Goal: Obtain resource: Download file/media

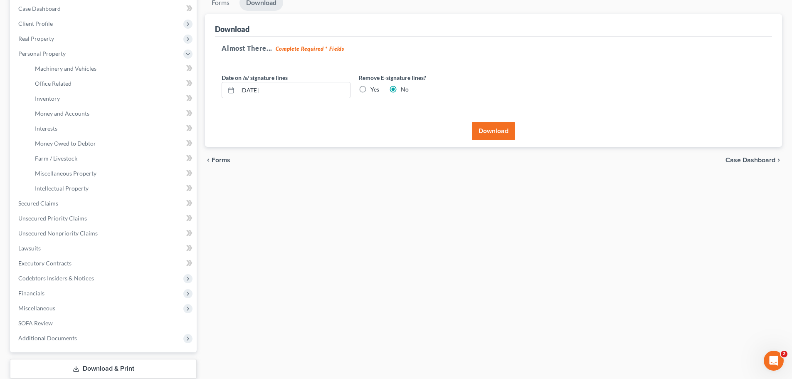
scroll to position [138, 0]
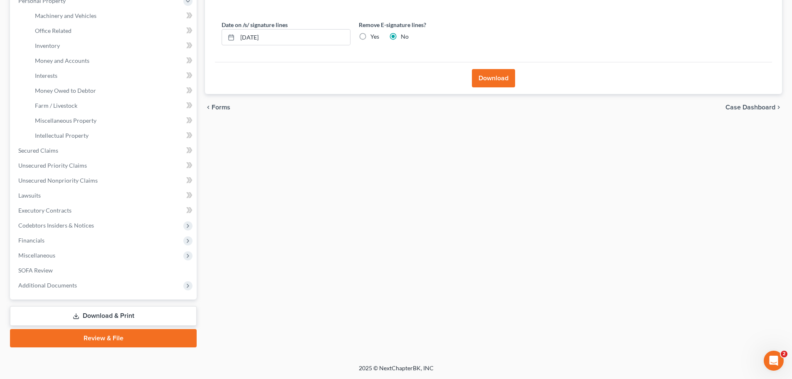
drag, startPoint x: 104, startPoint y: 311, endPoint x: 111, endPoint y: 294, distance: 19.0
click at [104, 312] on link "Download & Print" at bounding box center [103, 316] width 187 height 20
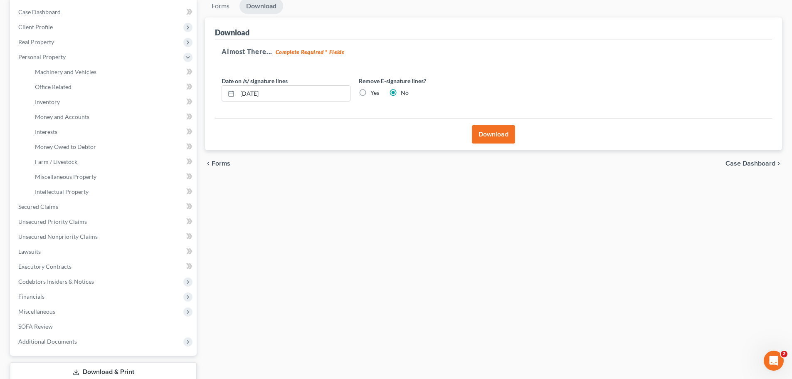
scroll to position [0, 0]
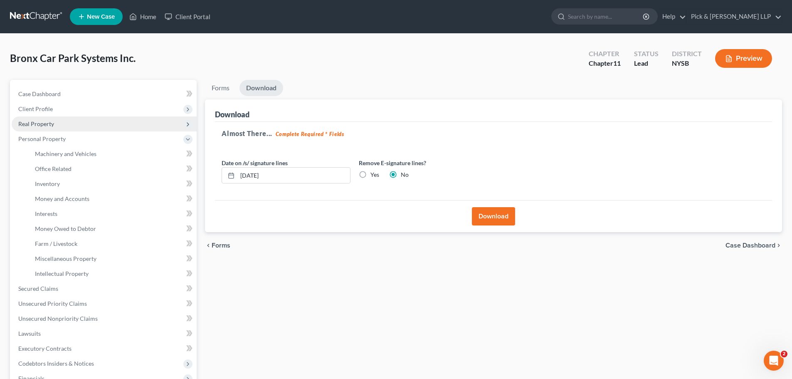
click at [58, 130] on span "Real Property" at bounding box center [104, 123] width 185 height 15
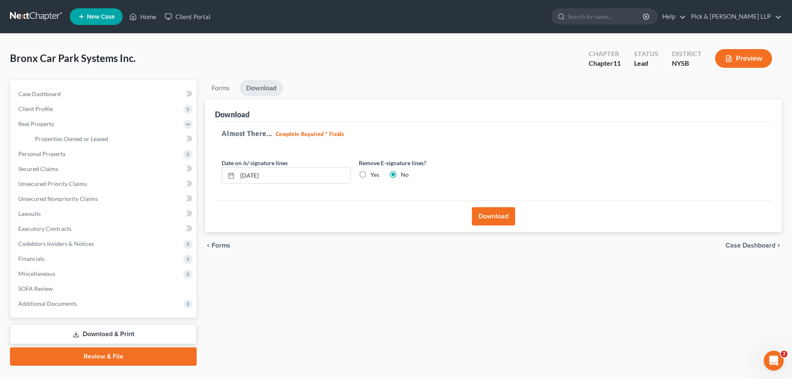
click at [117, 333] on link "Download & Print" at bounding box center [103, 334] width 187 height 20
click at [57, 97] on link "Case Dashboard" at bounding box center [104, 93] width 185 height 15
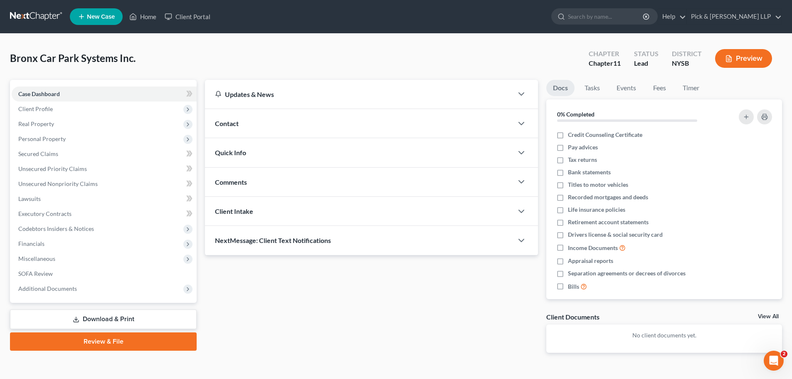
click at [84, 323] on link "Download & Print" at bounding box center [103, 319] width 187 height 20
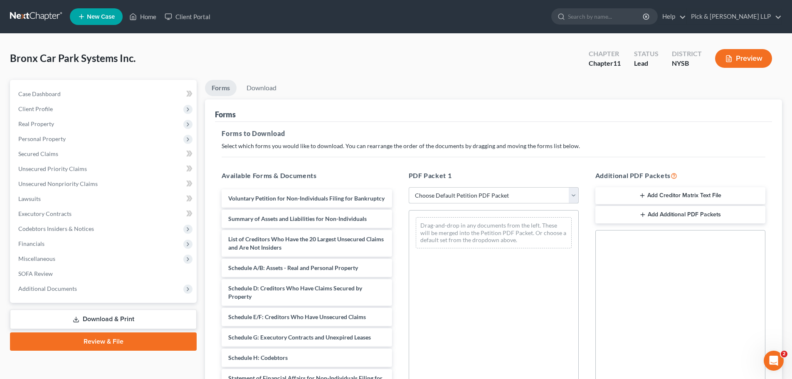
drag, startPoint x: 451, startPoint y: 193, endPoint x: 449, endPoint y: 200, distance: 6.8
click at [451, 194] on select "Choose Default Petition PDF Packet Complete Bankruptcy Petition (all forms and …" at bounding box center [494, 195] width 170 height 17
select select "0"
click at [409, 187] on select "Choose Default Petition PDF Packet Complete Bankruptcy Petition (all forms and …" at bounding box center [494, 195] width 170 height 17
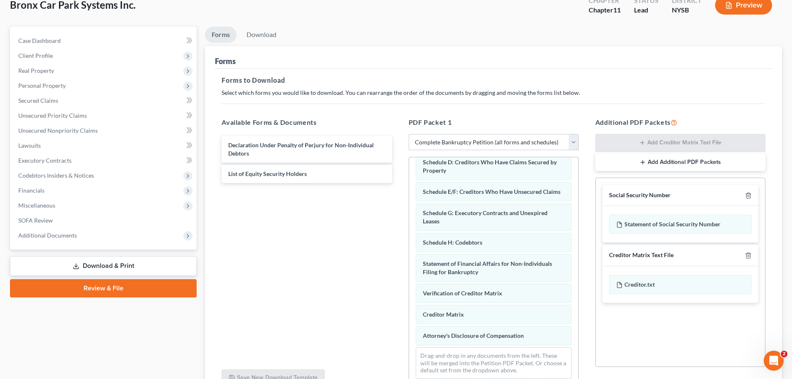
scroll to position [135, 0]
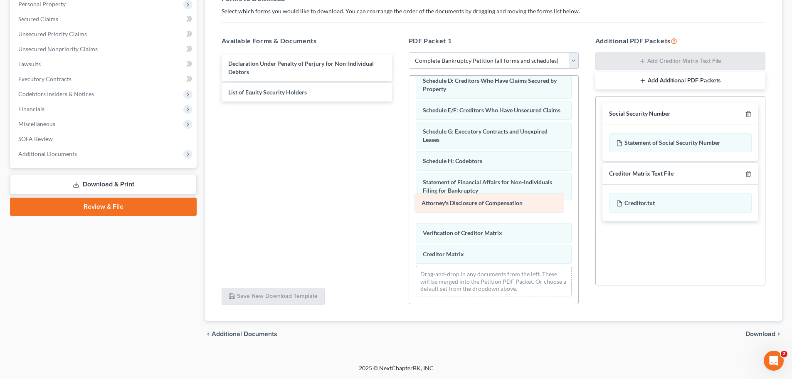
drag, startPoint x: 456, startPoint y: 259, endPoint x: 454, endPoint y: 207, distance: 51.2
click at [454, 207] on div "Attorney's Disclosure of Compensation Voluntary Petition for Non-Individuals Fi…" at bounding box center [493, 133] width 169 height 341
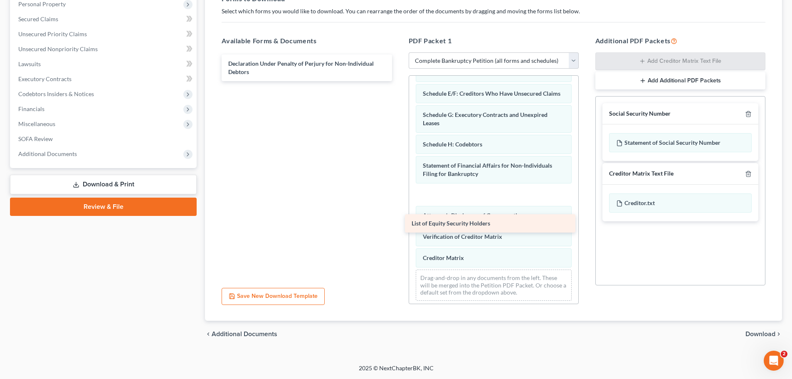
drag, startPoint x: 301, startPoint y: 93, endPoint x: 476, endPoint y: 224, distance: 218.3
click at [398, 81] on div "List of Equity Security Holders Declaration Under Penalty of Perjury for Non-In…" at bounding box center [306, 67] width 183 height 27
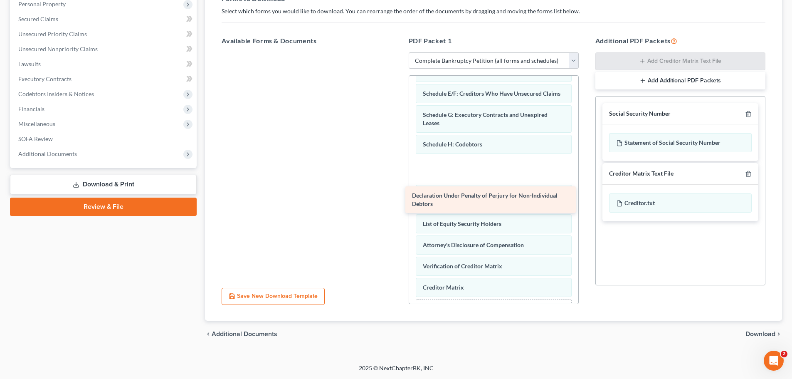
drag, startPoint x: 304, startPoint y: 69, endPoint x: 486, endPoint y: 202, distance: 225.1
click at [398, 52] on div "Declaration Under Penalty of Perjury for Non-Individual Debtors Declaration Und…" at bounding box center [306, 52] width 183 height 0
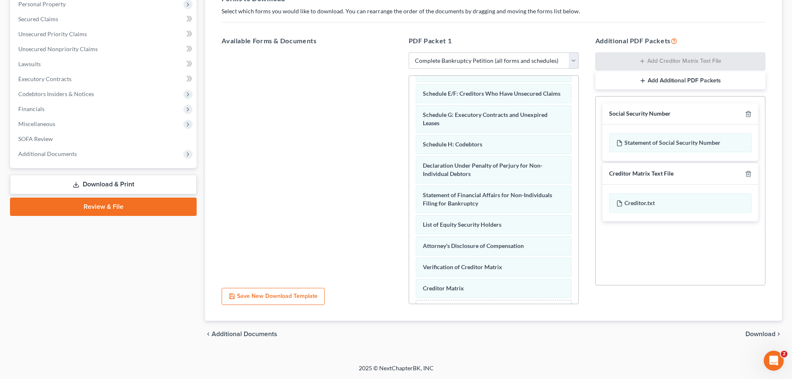
click at [761, 332] on span "Download" at bounding box center [761, 334] width 30 height 7
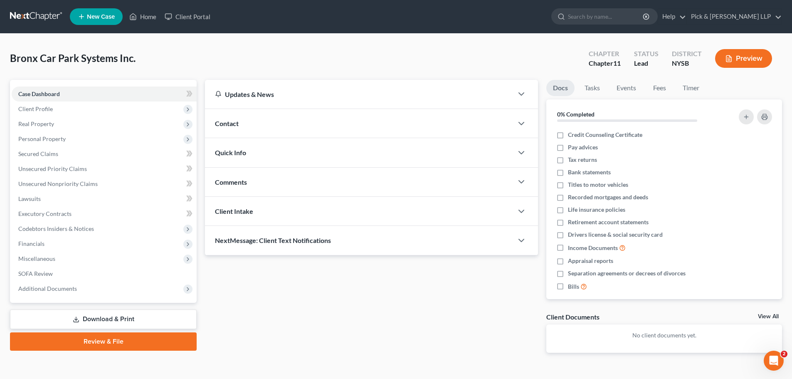
click at [72, 324] on link "Download & Print" at bounding box center [103, 319] width 187 height 20
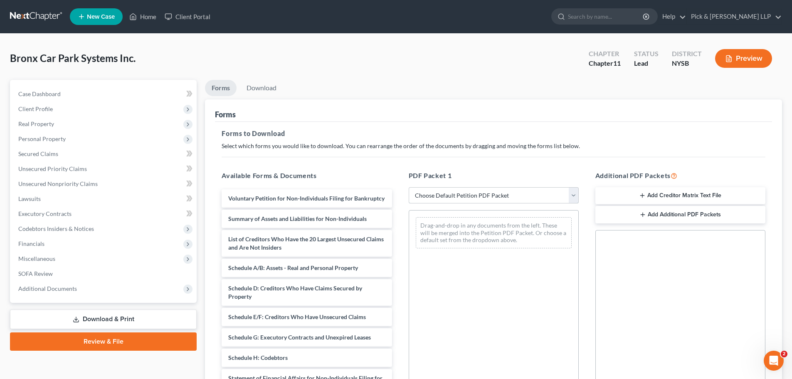
click at [441, 190] on select "Choose Default Petition PDF Packet Complete Bankruptcy Petition (all forms and …" at bounding box center [494, 195] width 170 height 17
select select "0"
click at [409, 187] on select "Choose Default Petition PDF Packet Complete Bankruptcy Petition (all forms and …" at bounding box center [494, 195] width 170 height 17
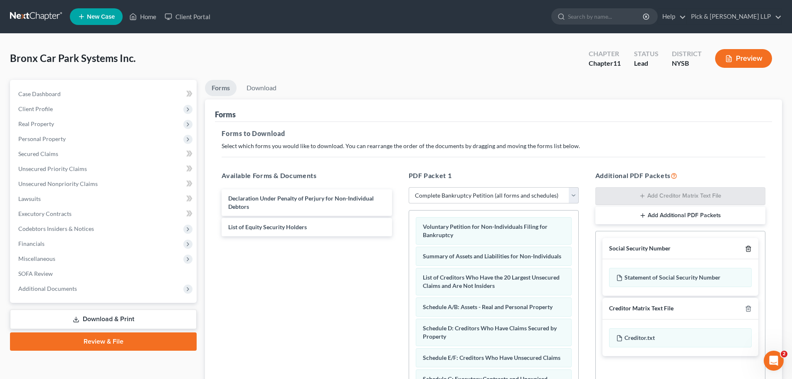
click at [746, 250] on icon "button" at bounding box center [748, 248] width 7 height 7
click at [750, 249] on icon "button" at bounding box center [748, 248] width 7 height 7
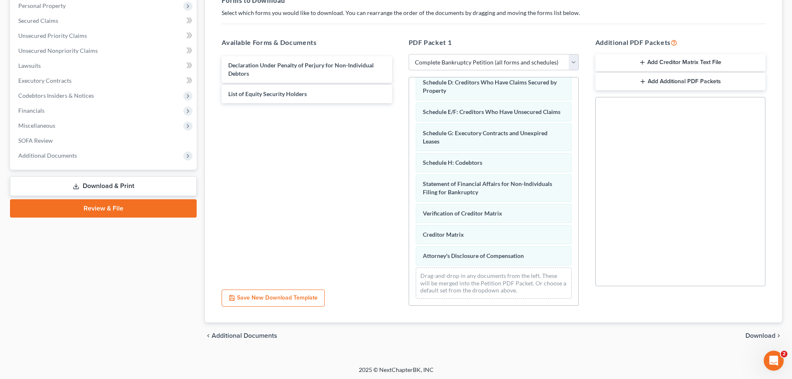
scroll to position [135, 0]
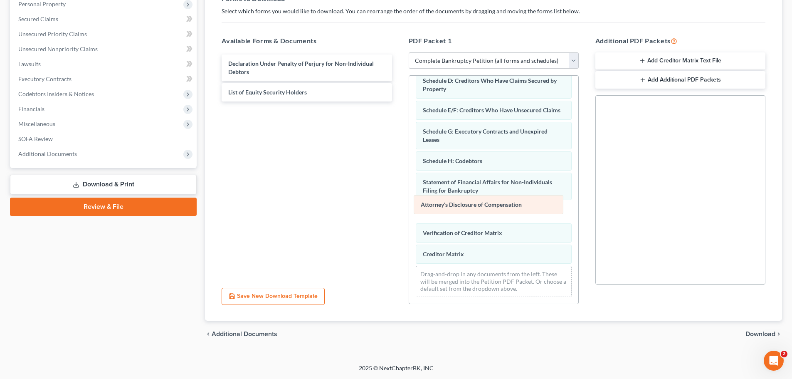
drag, startPoint x: 458, startPoint y: 256, endPoint x: 456, endPoint y: 207, distance: 49.5
click at [456, 207] on div "Attorney's Disclosure of Compensation Voluntary Petition for Non-Individuals Fi…" at bounding box center [493, 133] width 169 height 341
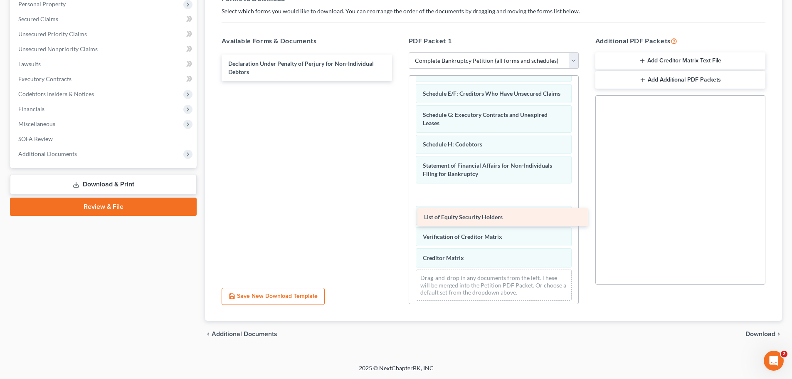
drag, startPoint x: 261, startPoint y: 91, endPoint x: 457, endPoint y: 216, distance: 232.2
click at [398, 81] on div "List of Equity Security Holders Declaration Under Penalty of Perjury for Non-In…" at bounding box center [306, 67] width 183 height 27
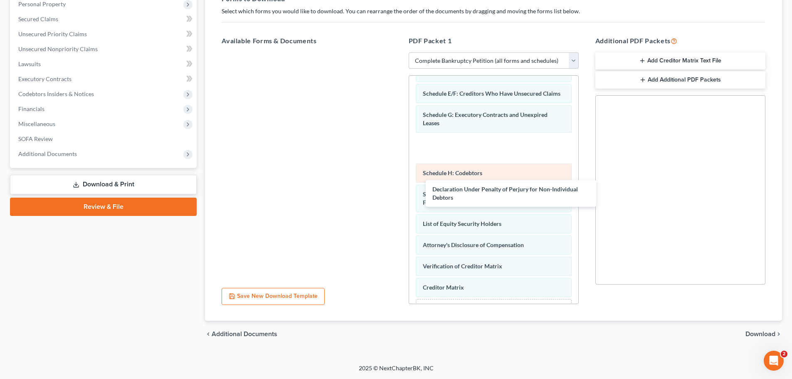
drag, startPoint x: 283, startPoint y: 64, endPoint x: 476, endPoint y: 187, distance: 228.6
click at [398, 52] on div "Declaration Under Penalty of Perjury for Non-Individual Debtors Declaration Und…" at bounding box center [306, 52] width 183 height 0
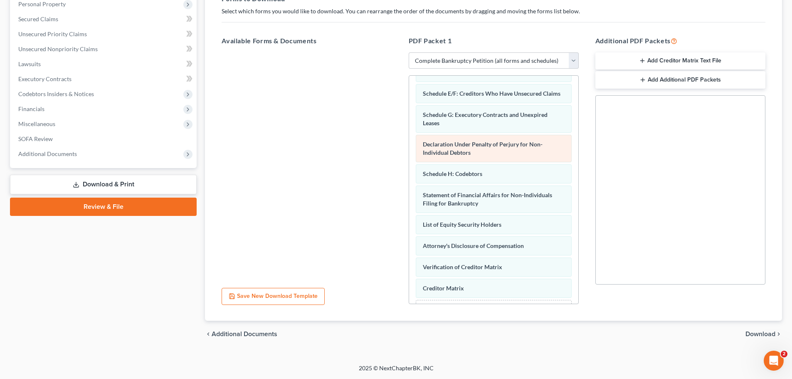
click at [479, 167] on div "Voluntary Petition for Non-Individuals Filing for Bankruptcy Summary of Assets …" at bounding box center [493, 141] width 169 height 391
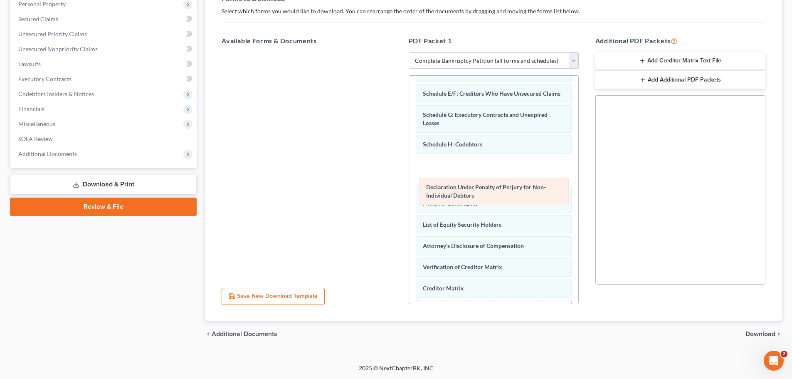
drag, startPoint x: 481, startPoint y: 176, endPoint x: 484, endPoint y: 202, distance: 26.4
click at [484, 202] on div "Declaration Under Penalty of Perjury for Non-Individual Debtors Voluntary Petit…" at bounding box center [493, 141] width 169 height 391
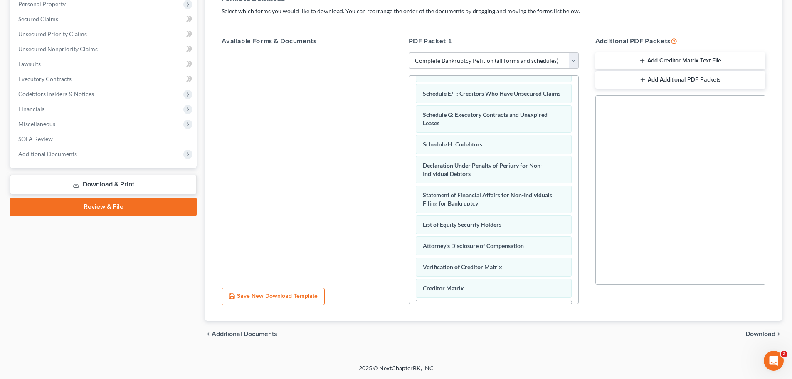
click at [765, 334] on span "Download" at bounding box center [761, 334] width 30 height 7
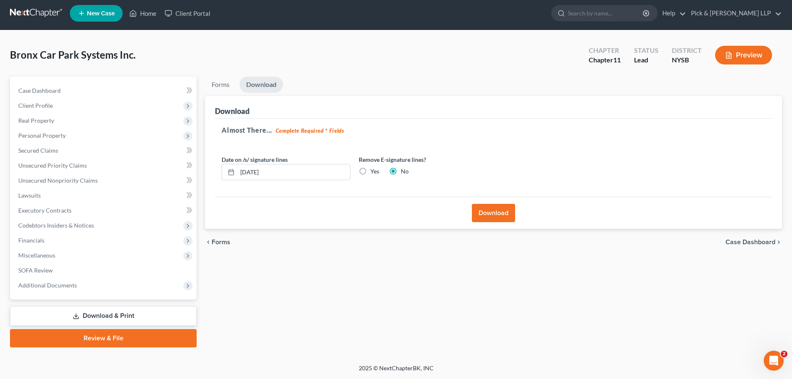
click at [500, 216] on button "Download" at bounding box center [493, 213] width 43 height 18
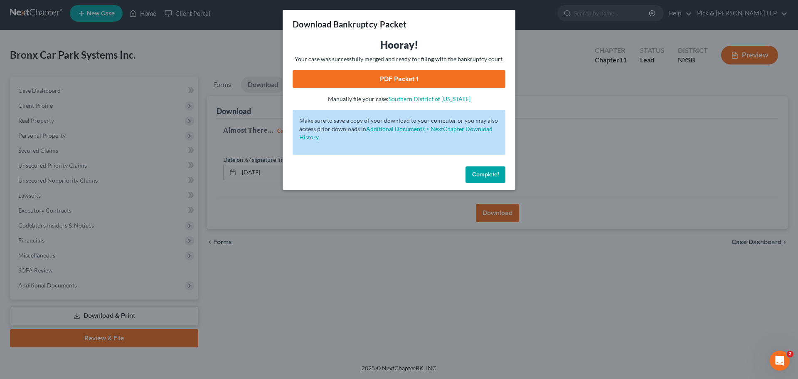
click at [363, 77] on link "PDF Packet 1" at bounding box center [399, 79] width 213 height 18
